Goal: Find specific page/section: Find specific page/section

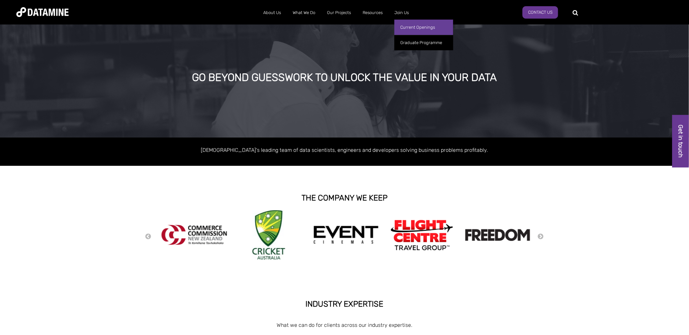
click at [407, 25] on link "Current Openings" at bounding box center [423, 27] width 59 height 15
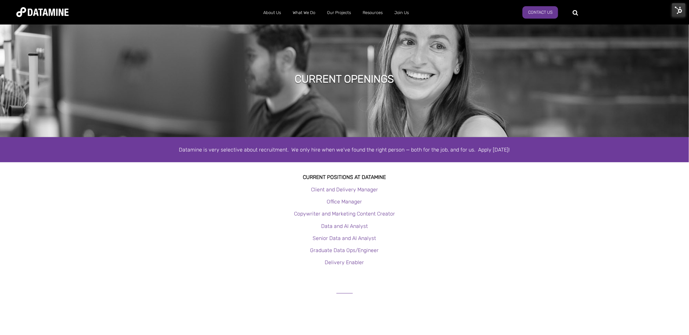
click at [677, 11] on img at bounding box center [679, 10] width 14 height 14
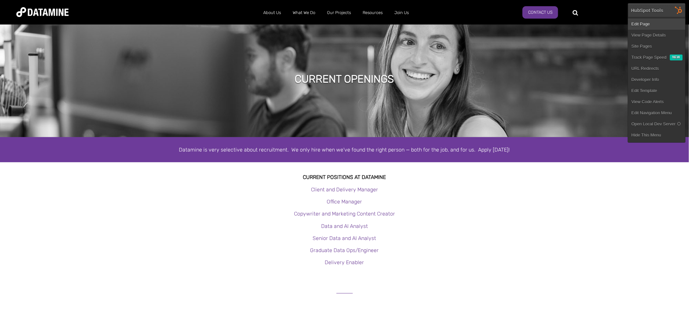
click at [641, 24] on link "Edit Page" at bounding box center [656, 24] width 57 height 11
